Goal: Task Accomplishment & Management: Manage account settings

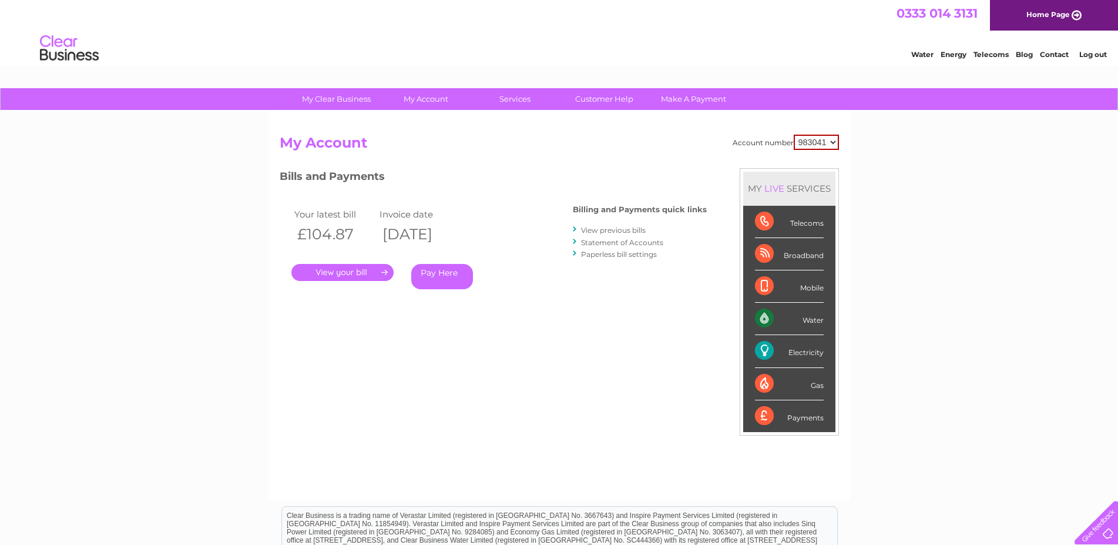
click at [639, 230] on link "View previous bills" at bounding box center [613, 230] width 65 height 9
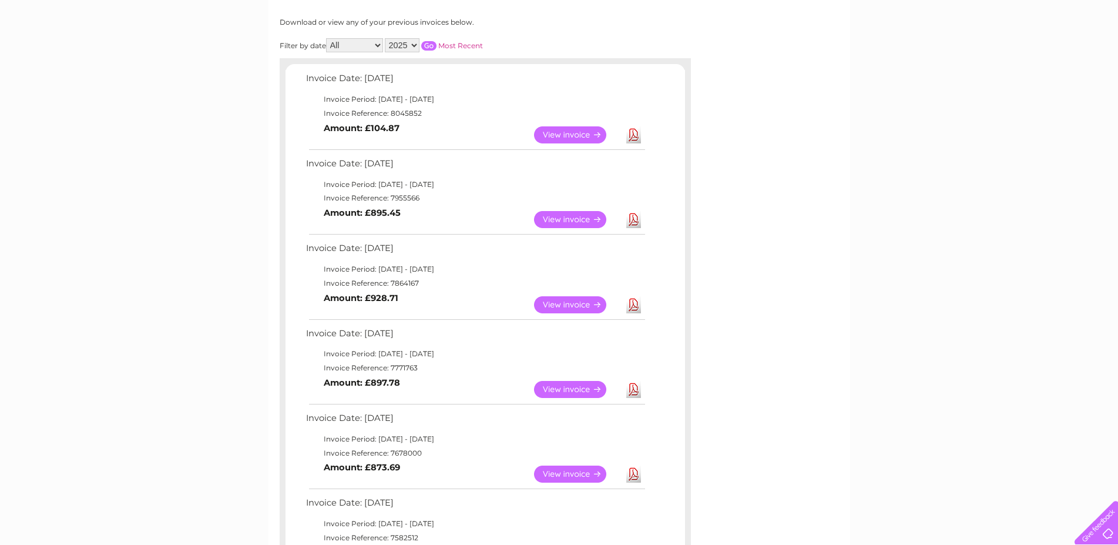
scroll to position [180, 0]
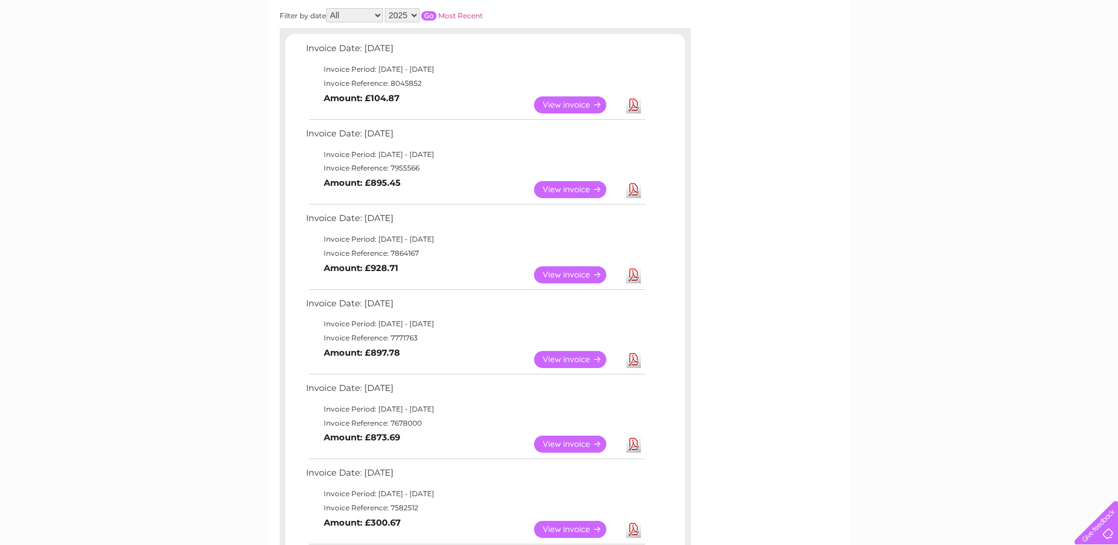
click at [578, 441] on link "View" at bounding box center [577, 443] width 86 height 17
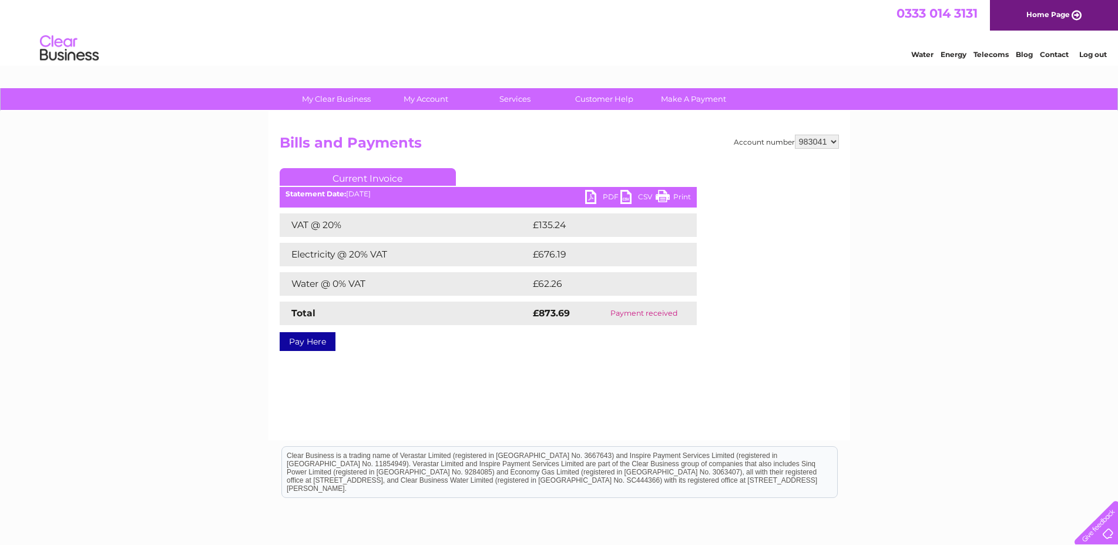
click at [588, 196] on link "PDF" at bounding box center [602, 198] width 35 height 17
